Goal: Information Seeking & Learning: Compare options

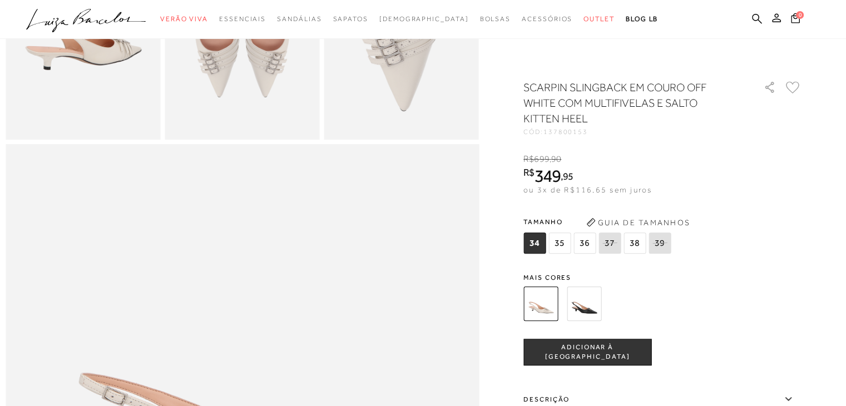
scroll to position [551, 0]
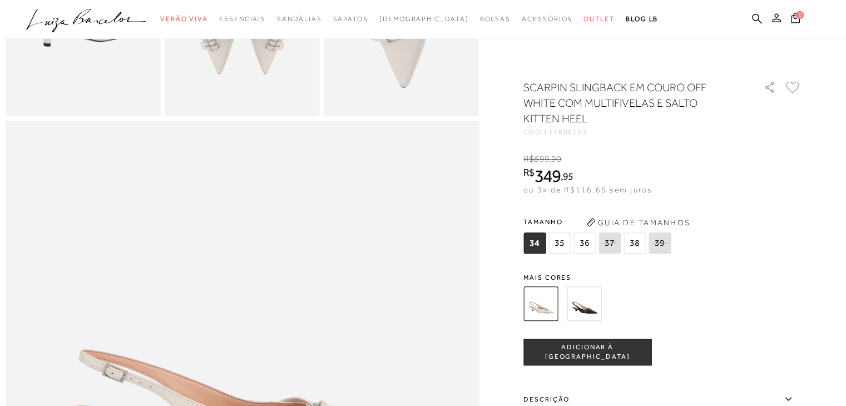
click at [613, 248] on icon at bounding box center [610, 243] width 16 height 14
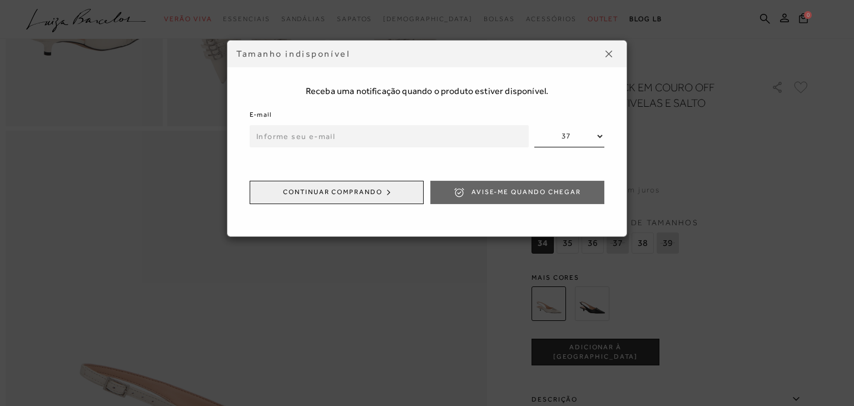
click at [469, 139] on input "email" at bounding box center [389, 136] width 279 height 22
type input "ir"
click at [437, 112] on div "E-mail ir" at bounding box center [389, 127] width 279 height 38
click at [431, 132] on input "ir" at bounding box center [389, 136] width 279 height 22
click at [610, 51] on img at bounding box center [609, 54] width 7 height 7
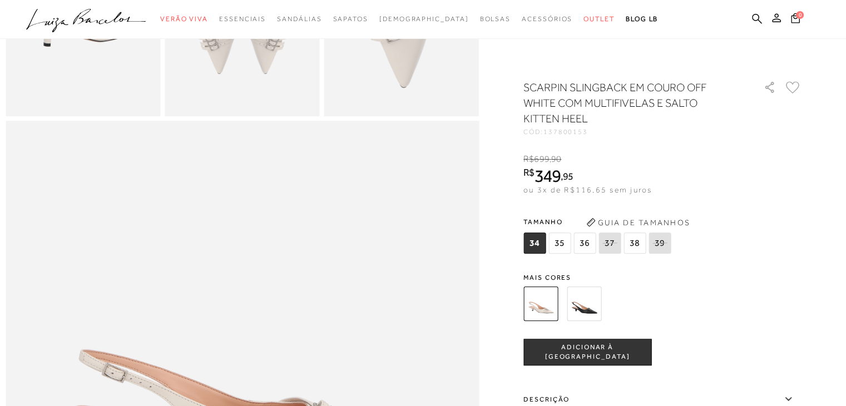
click at [583, 312] on img at bounding box center [584, 303] width 34 height 34
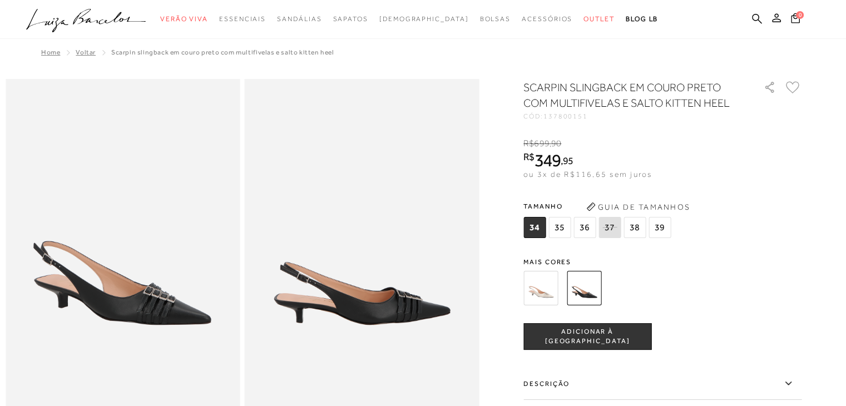
click at [551, 292] on img at bounding box center [540, 288] width 34 height 34
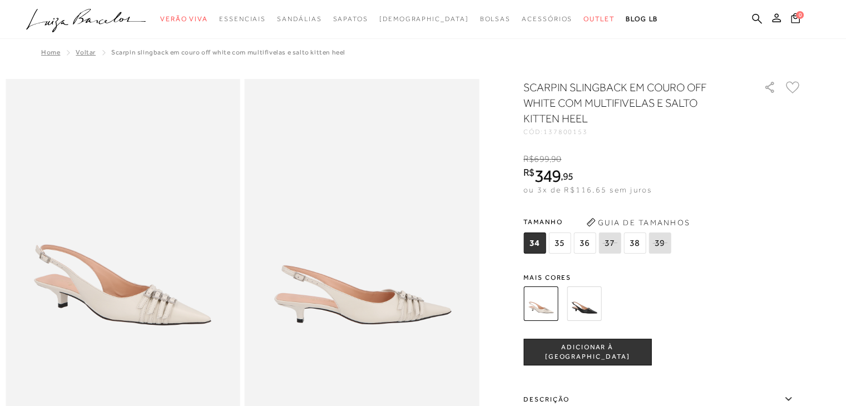
click at [533, 305] on img at bounding box center [540, 303] width 34 height 34
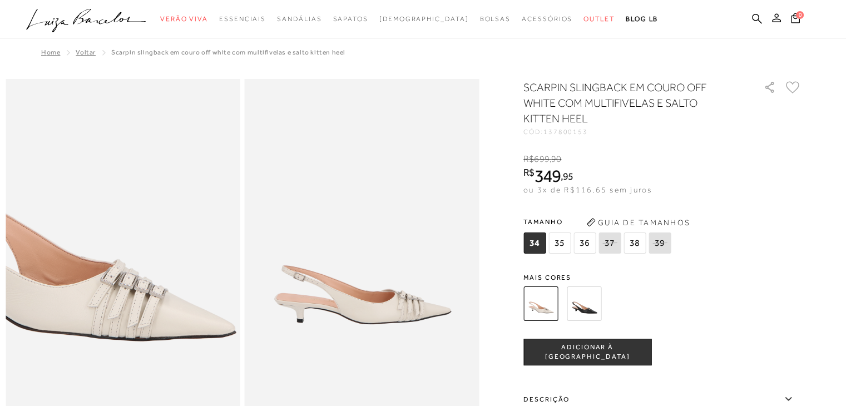
click at [186, 314] on img at bounding box center [58, 200] width 469 height 704
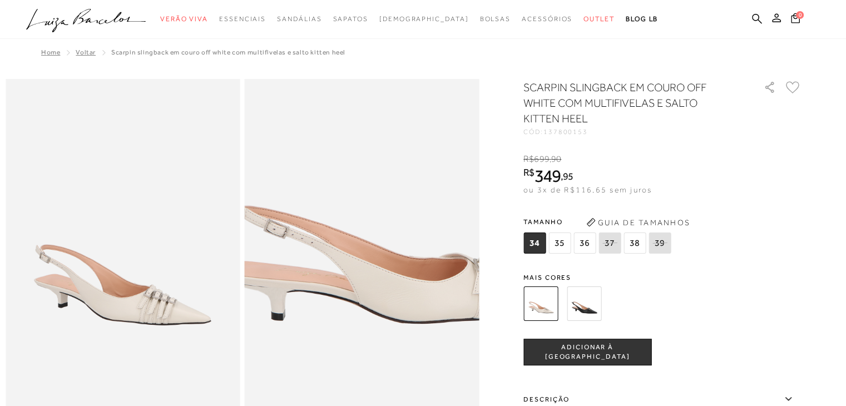
click at [324, 329] on img at bounding box center [400, 185] width 469 height 704
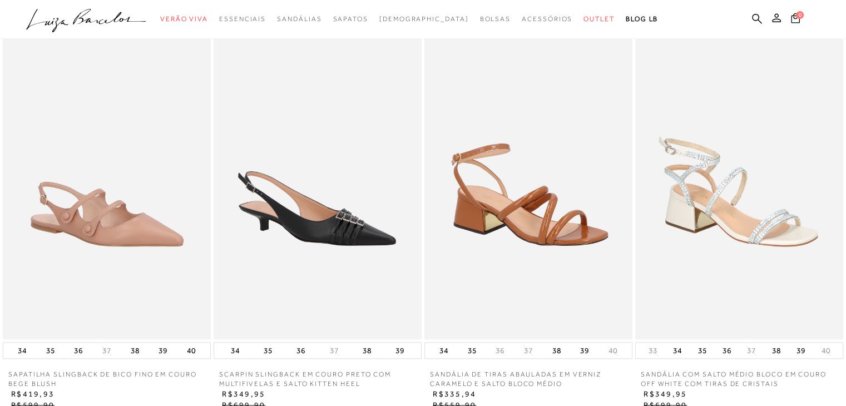
scroll to position [1464, 0]
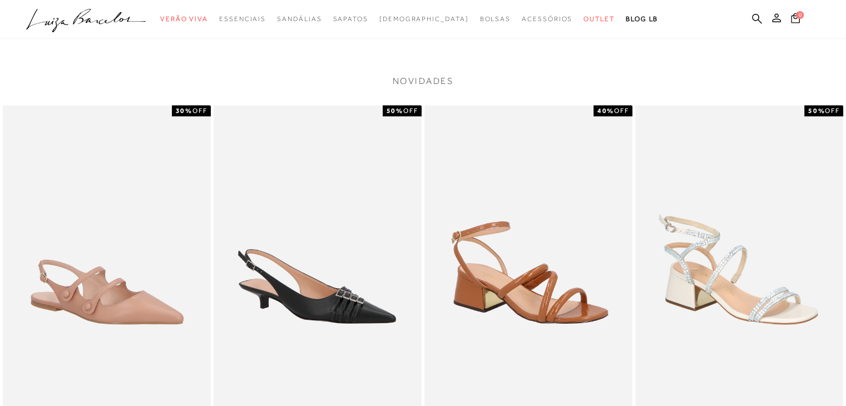
click at [760, 282] on img at bounding box center [739, 261] width 208 height 312
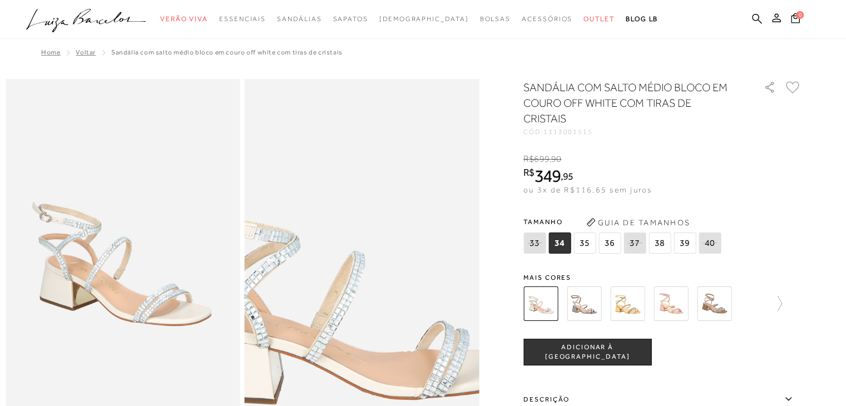
click at [385, 250] on img at bounding box center [340, 263] width 469 height 704
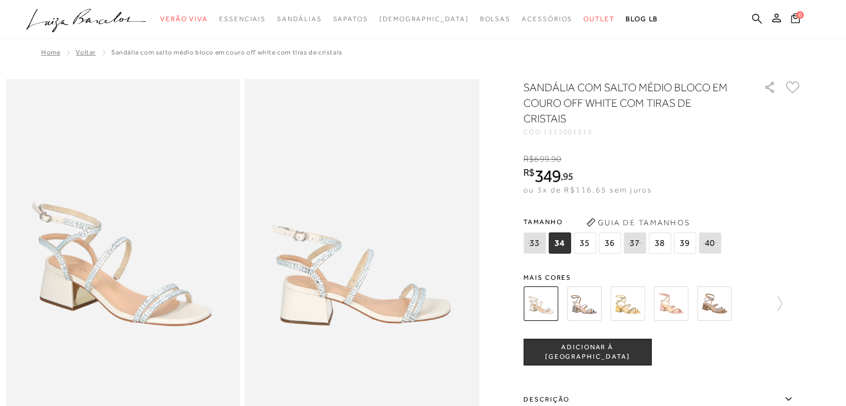
click at [625, 303] on img at bounding box center [627, 303] width 34 height 34
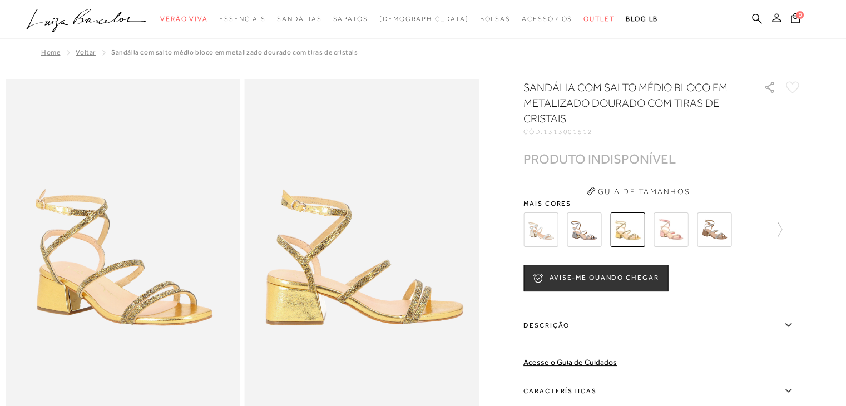
click at [303, 276] on img at bounding box center [362, 255] width 235 height 352
click at [675, 238] on img at bounding box center [671, 229] width 34 height 34
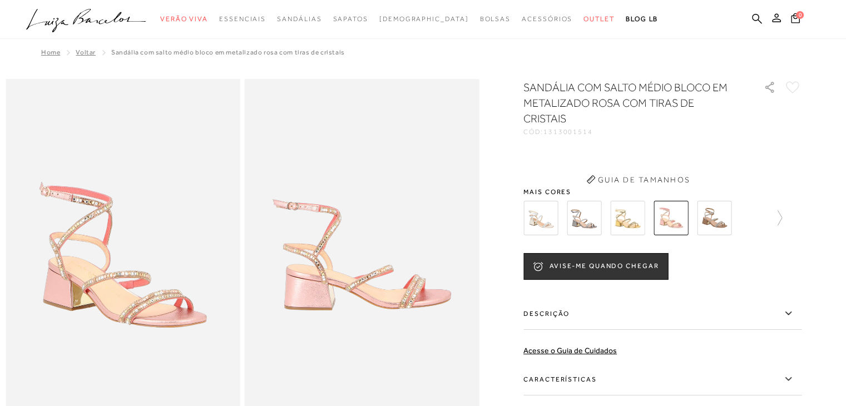
click at [367, 284] on img at bounding box center [362, 255] width 235 height 352
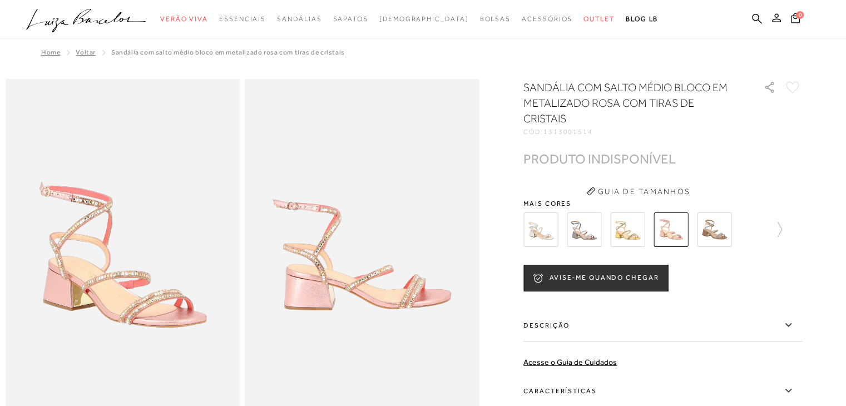
click at [731, 230] on img at bounding box center [714, 229] width 34 height 34
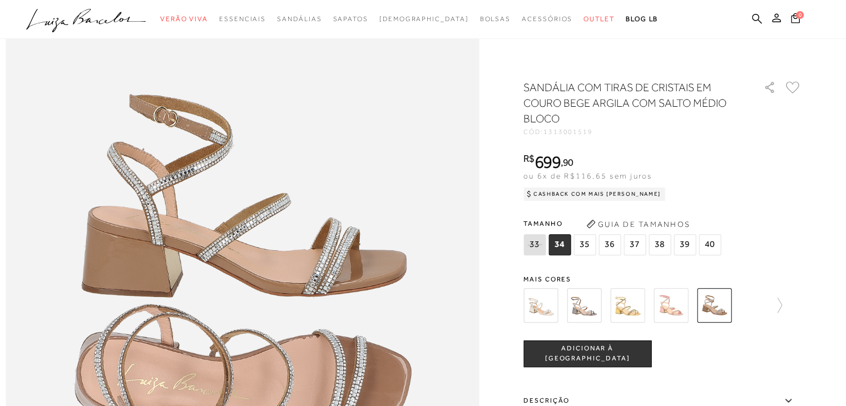
scroll to position [556, 0]
